Goal: Task Accomplishment & Management: Manage account settings

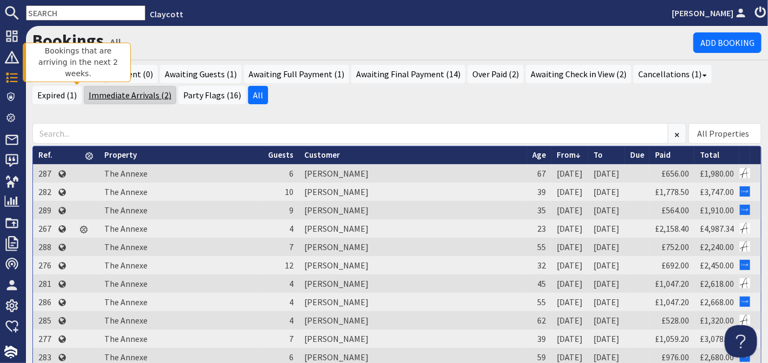
click at [97, 91] on link "Immediate Arrivals (2)" at bounding box center [130, 95] width 92 height 18
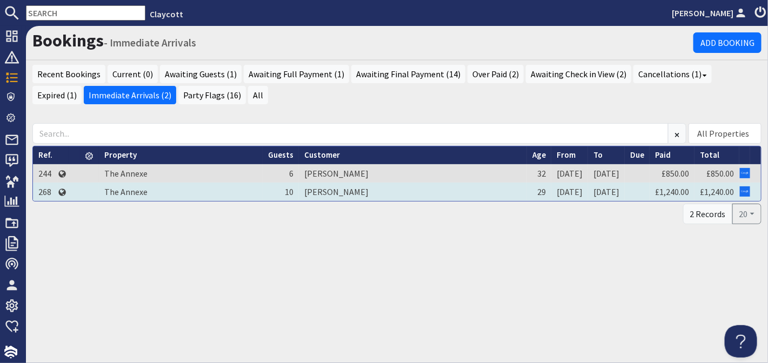
click at [460, 193] on td "[PERSON_NAME]" at bounding box center [413, 192] width 228 height 18
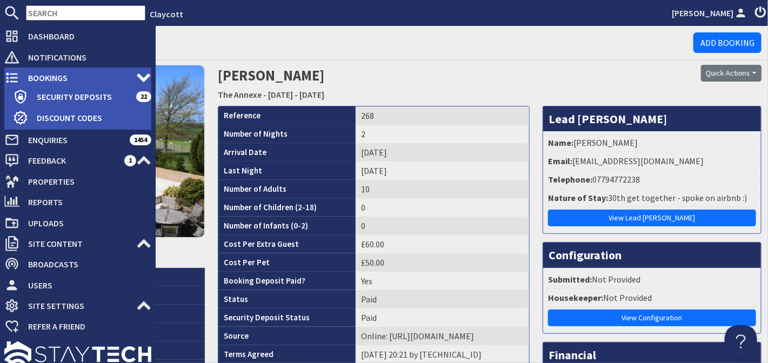
click at [47, 76] on span "Bookings" at bounding box center [77, 77] width 117 height 17
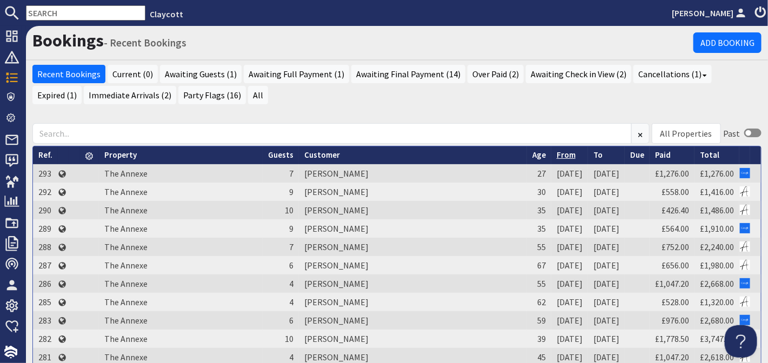
click at [556, 156] on link "From" at bounding box center [565, 155] width 19 height 10
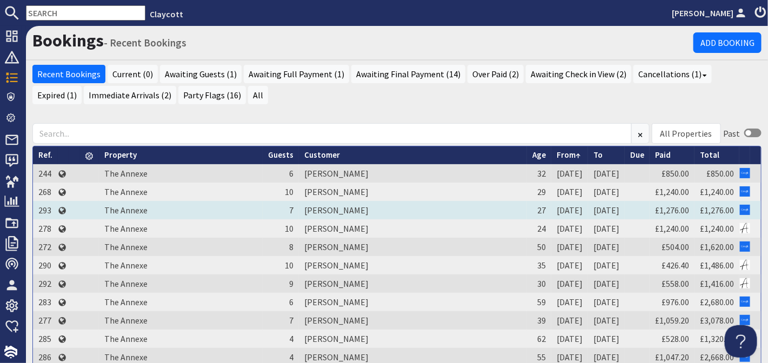
click at [418, 208] on td "[PERSON_NAME]" at bounding box center [413, 210] width 228 height 18
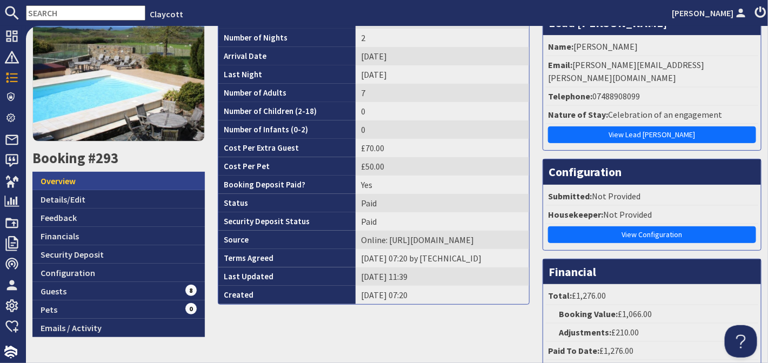
scroll to position [96, 0]
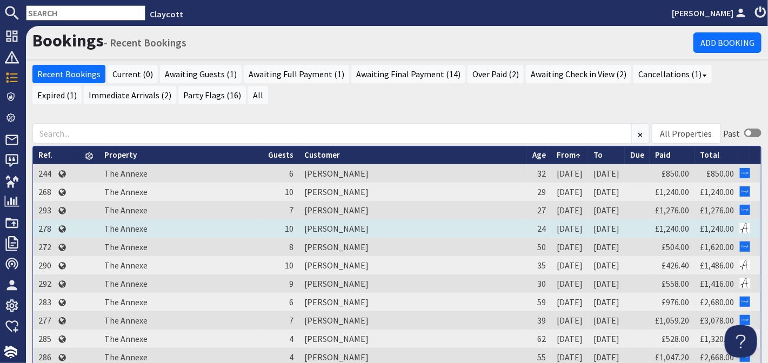
click at [401, 226] on td "[PERSON_NAME]" at bounding box center [413, 228] width 228 height 18
